Goal: Information Seeking & Learning: Learn about a topic

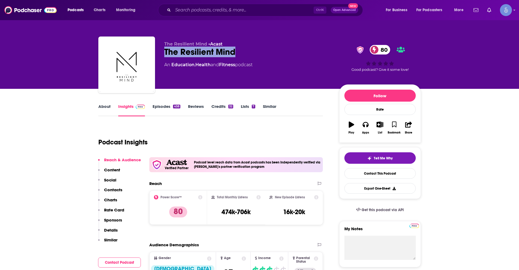
drag, startPoint x: 164, startPoint y: 50, endPoint x: 238, endPoint y: 47, distance: 73.9
click at [238, 47] on div "The Resilient Mind • Acast The Resilient Mind 80 An Education , Health and Fitn…" at bounding box center [259, 66] width 323 height 59
copy h2 "The Resilient Mind"
click at [108, 110] on link "About" at bounding box center [104, 110] width 12 height 13
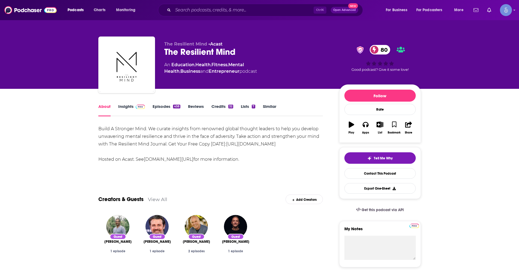
drag, startPoint x: 98, startPoint y: 128, endPoint x: 293, endPoint y: 138, distance: 195.0
click at [295, 143] on div "Build A Stronger Mind. We curate insights from renowned global thought leaders …" at bounding box center [210, 144] width 225 height 38
copy div "Build A Stronger Mind. We curate insights from renowned global thought leaders …"
